Goal: Navigation & Orientation: Find specific page/section

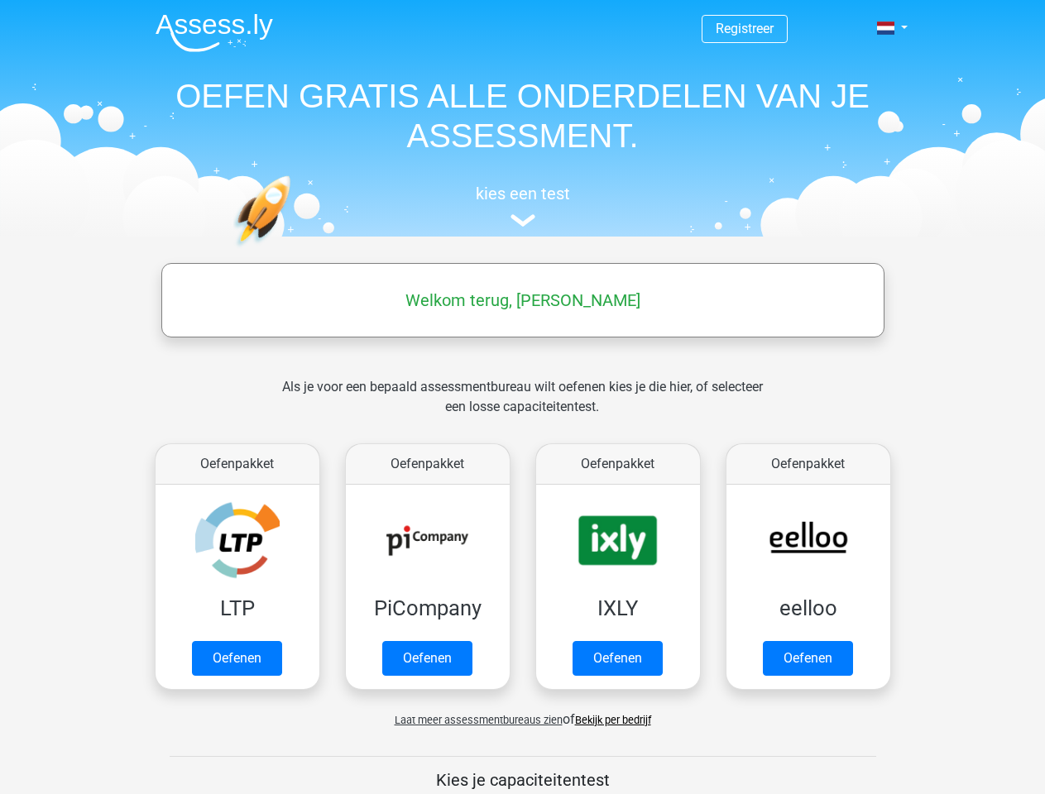
click at [887, 28] on span at bounding box center [885, 28] width 17 height 13
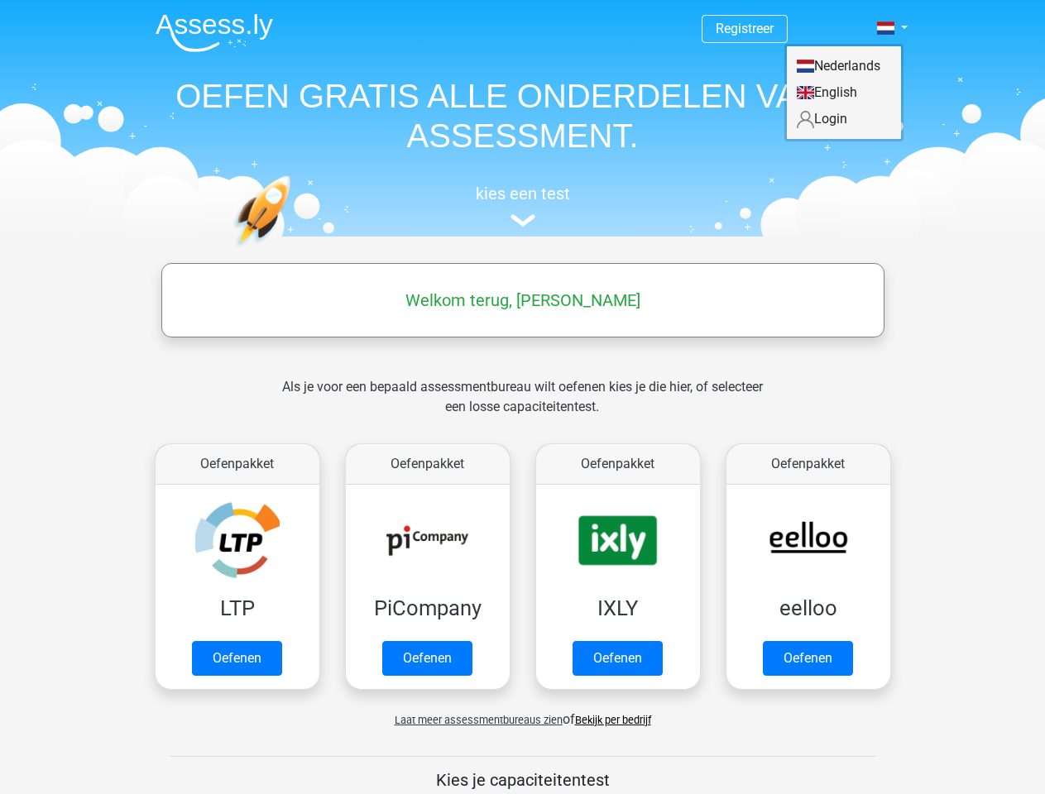
click at [474, 720] on span "Laat meer assessmentbureaus zien" at bounding box center [479, 720] width 168 height 12
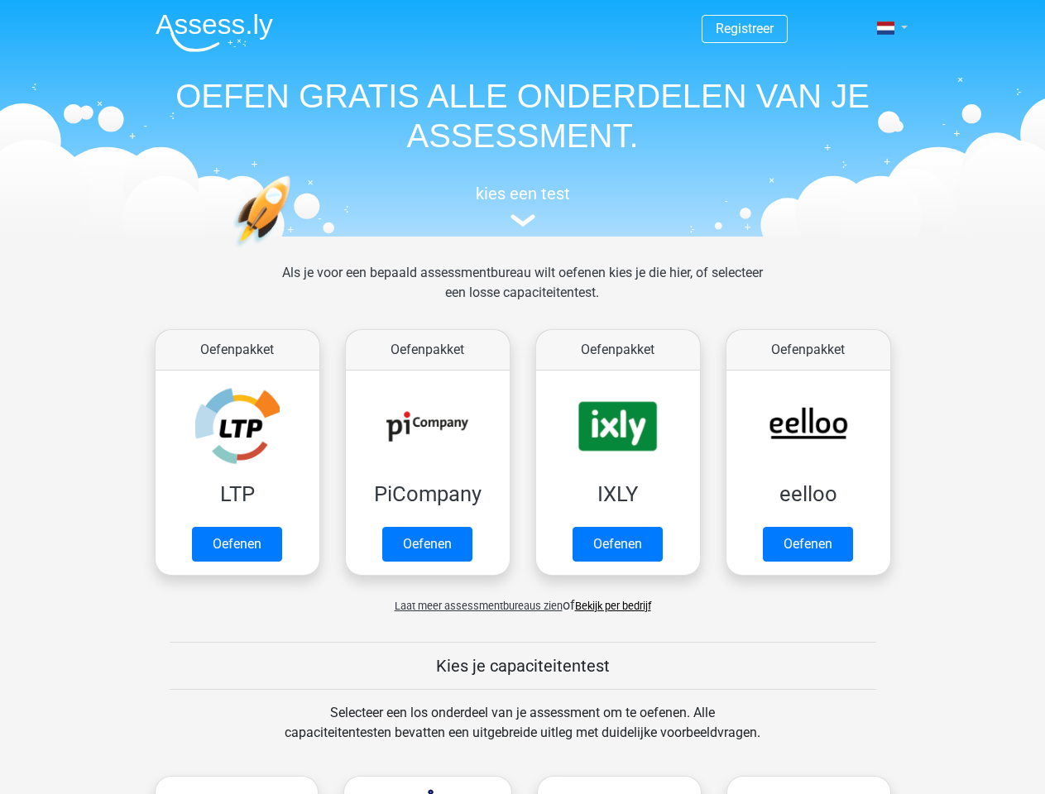
click at [887, 28] on span at bounding box center [885, 28] width 17 height 13
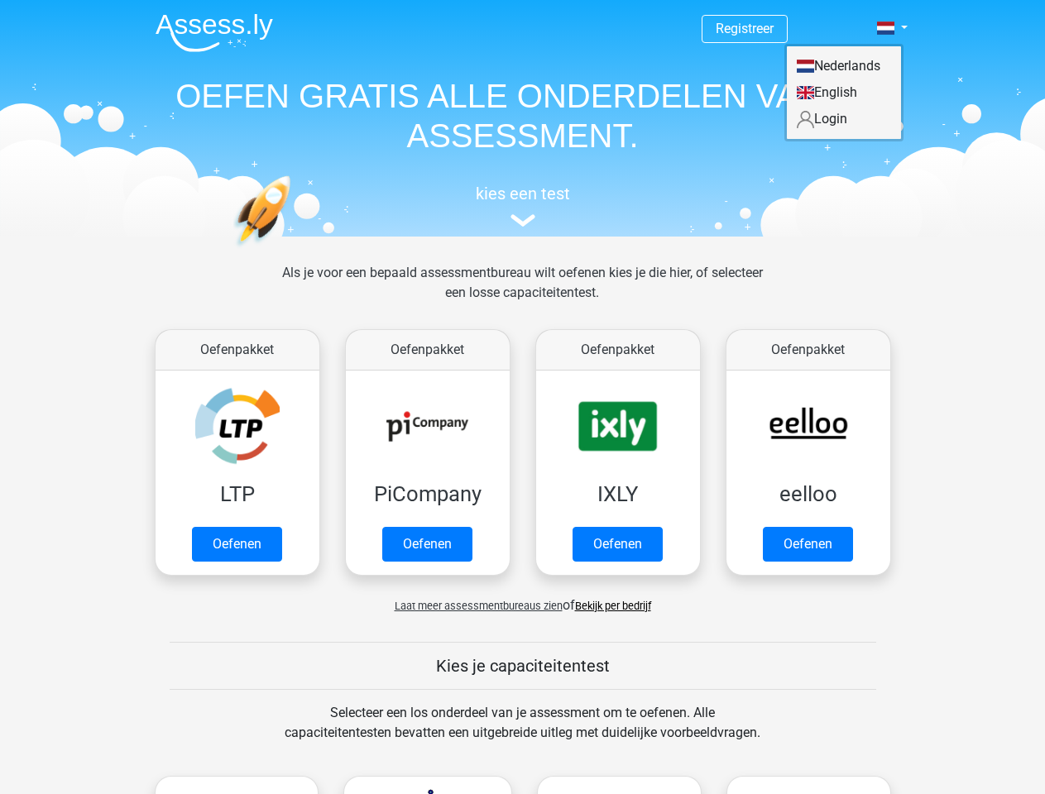
click at [474, 606] on span "Laat meer assessmentbureaus zien" at bounding box center [479, 606] width 168 height 12
